Goal: Use online tool/utility: Utilize a website feature to perform a specific function

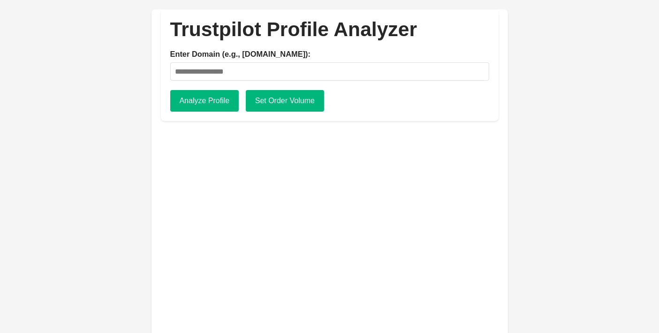
click at [429, 74] on input "Enter Domain (e.g., [DOMAIN_NAME]):" at bounding box center [329, 71] width 319 height 18
click at [294, 69] on input "Enter Domain (e.g., [DOMAIN_NAME]):" at bounding box center [329, 71] width 319 height 18
type input "**********"
click at [189, 98] on button "Analyze Profile" at bounding box center [204, 101] width 69 height 22
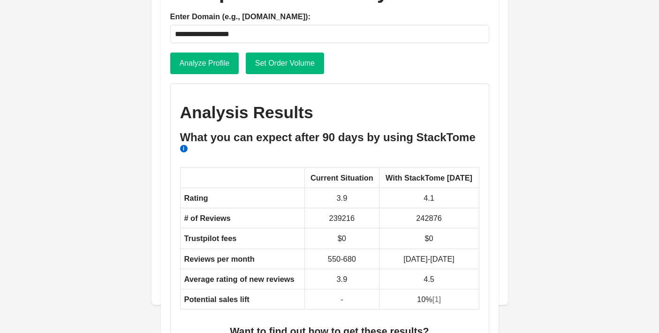
scroll to position [52, 0]
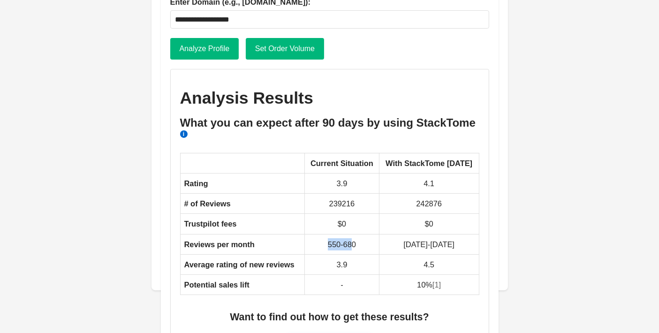
drag, startPoint x: 315, startPoint y: 250, endPoint x: 347, endPoint y: 246, distance: 32.6
click at [347, 246] on td "550-680" at bounding box center [342, 244] width 75 height 20
drag, startPoint x: 391, startPoint y: 243, endPoint x: 462, endPoint y: 243, distance: 70.9
click at [462, 243] on td "[DATE]-[DATE]" at bounding box center [429, 244] width 100 height 20
drag, startPoint x: 326, startPoint y: 265, endPoint x: 347, endPoint y: 266, distance: 21.6
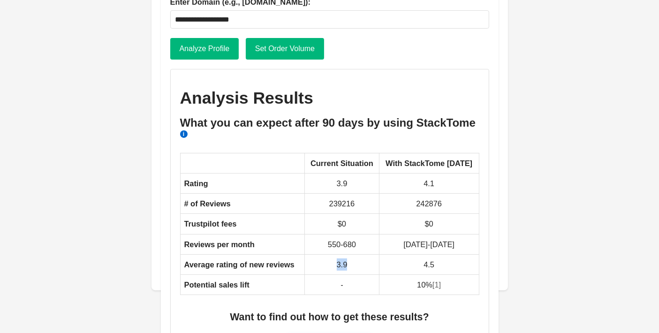
click at [347, 266] on td "3.9" at bounding box center [342, 264] width 75 height 20
drag, startPoint x: 397, startPoint y: 265, endPoint x: 434, endPoint y: 264, distance: 37.1
click at [434, 264] on td "4.5" at bounding box center [429, 264] width 100 height 20
click at [451, 156] on th "With StackTome [DATE]" at bounding box center [429, 163] width 100 height 20
drag, startPoint x: 448, startPoint y: 165, endPoint x: 472, endPoint y: 164, distance: 24.0
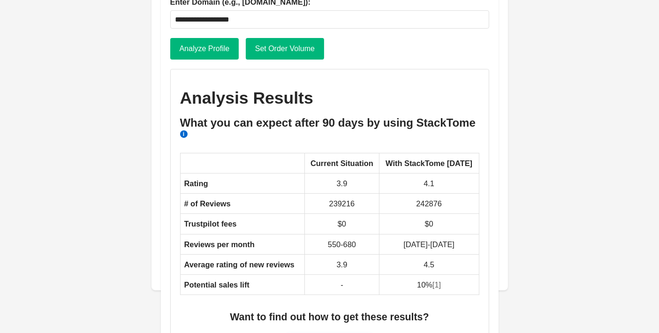
click at [472, 164] on th "With StackTome [DATE]" at bounding box center [429, 163] width 100 height 20
click at [334, 182] on td "3.9" at bounding box center [342, 183] width 75 height 20
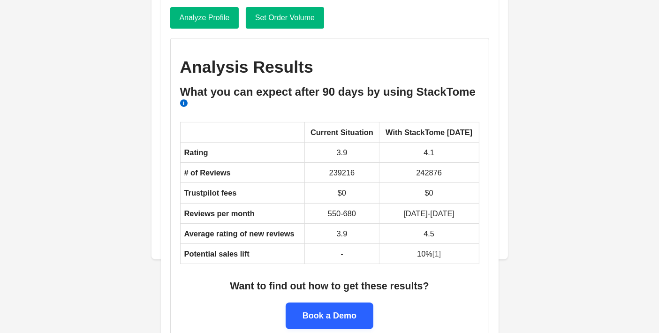
scroll to position [99, 0]
